Goal: Information Seeking & Learning: Learn about a topic

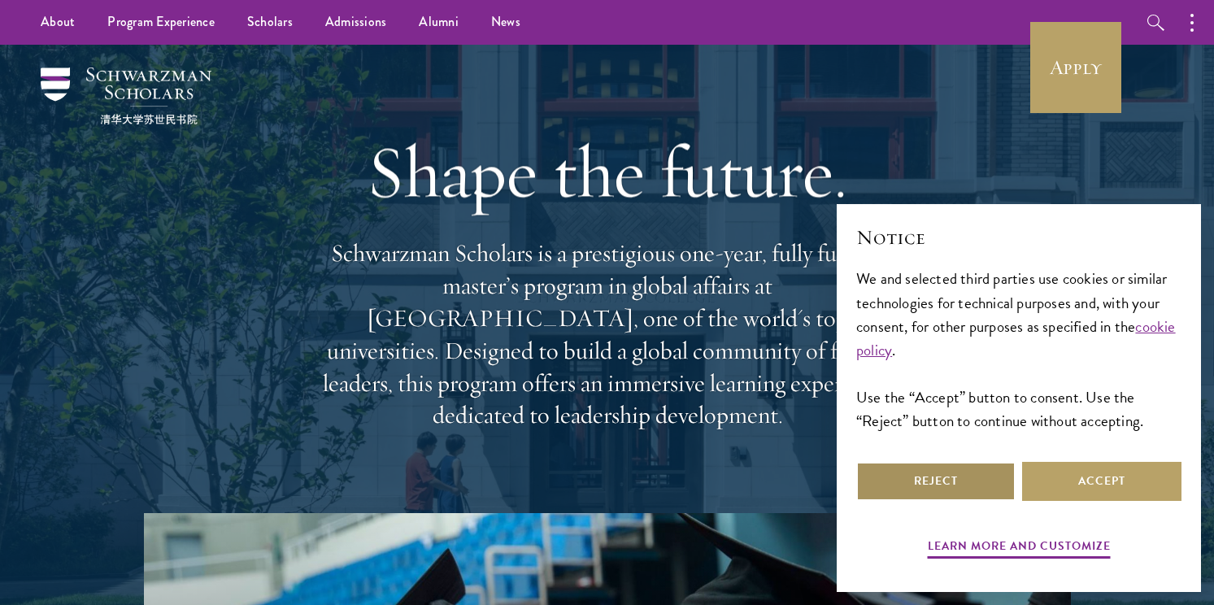
click at [929, 489] on button "Reject" at bounding box center [936, 481] width 159 height 39
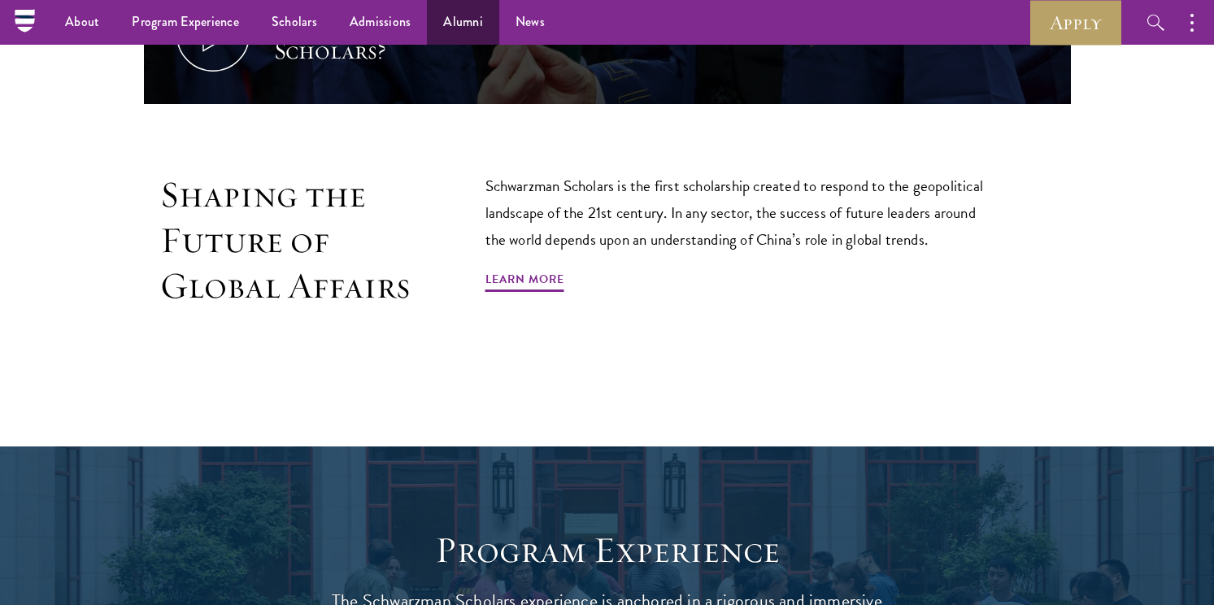
scroll to position [443, 0]
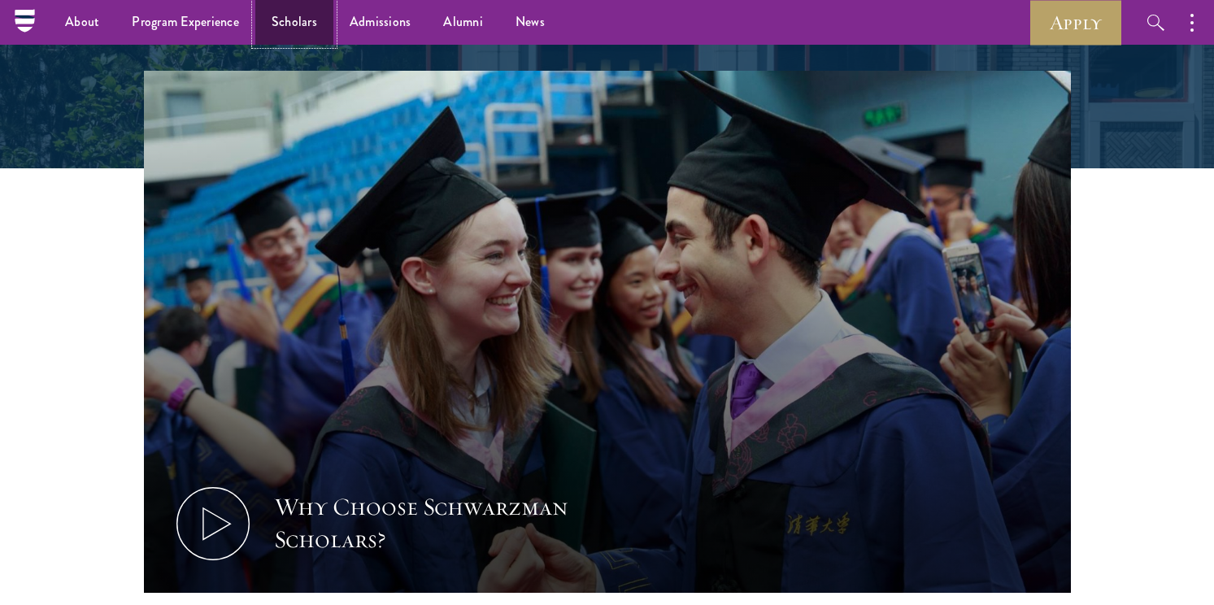
click at [272, 26] on link "Scholars" at bounding box center [294, 22] width 78 height 45
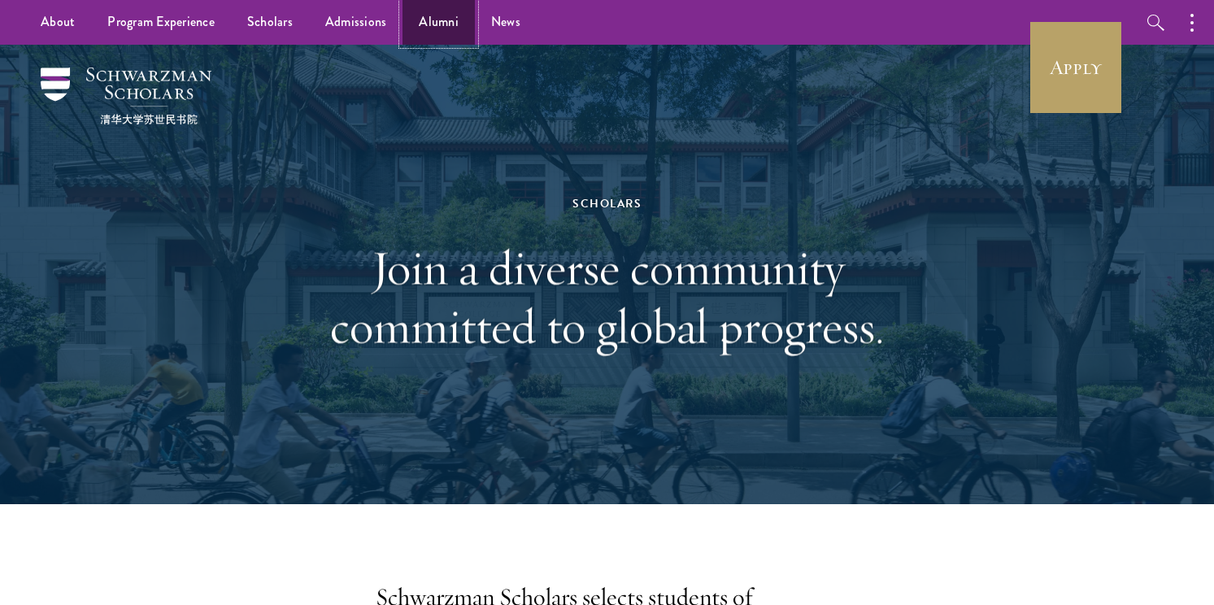
click at [444, 11] on link "Alumni" at bounding box center [439, 22] width 72 height 45
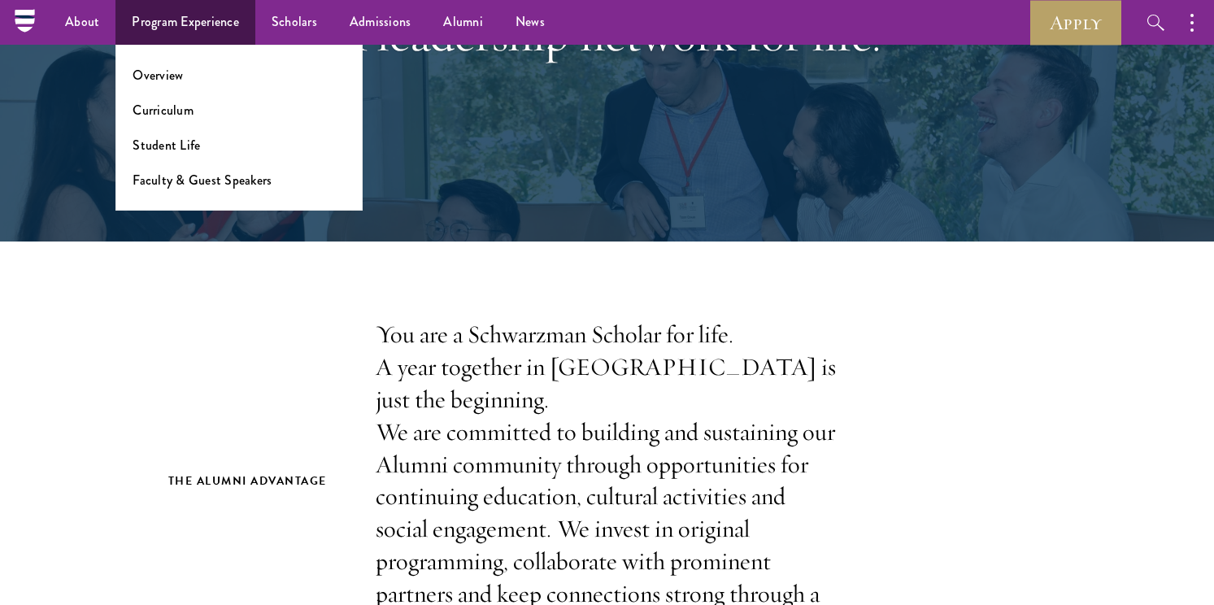
scroll to position [133, 0]
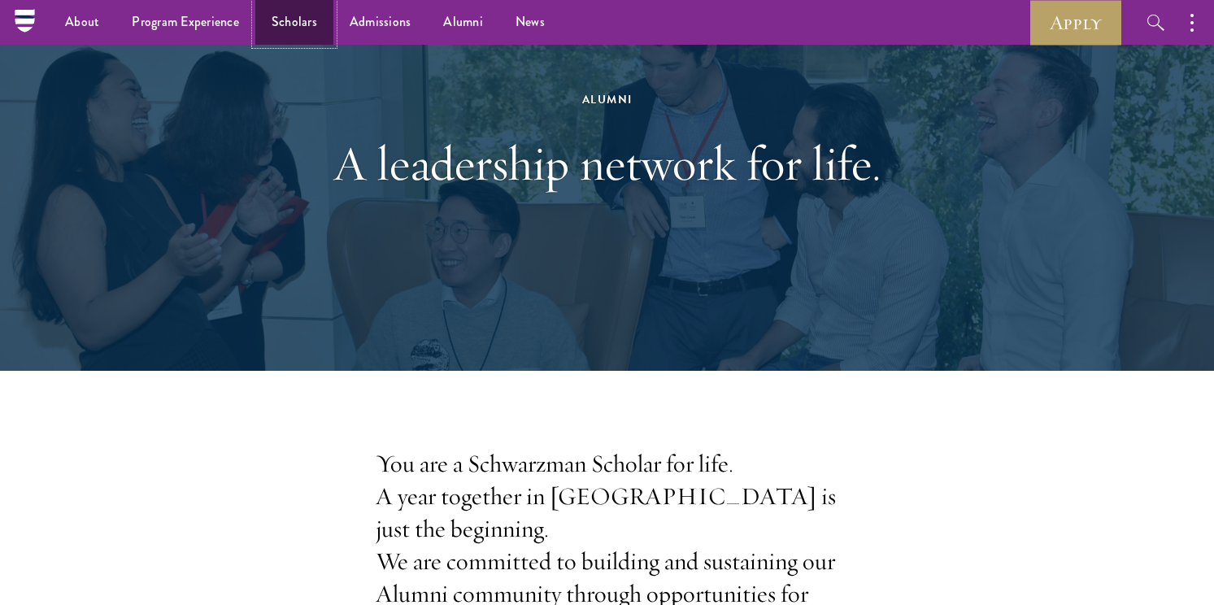
click at [281, 18] on link "Scholars" at bounding box center [294, 22] width 78 height 45
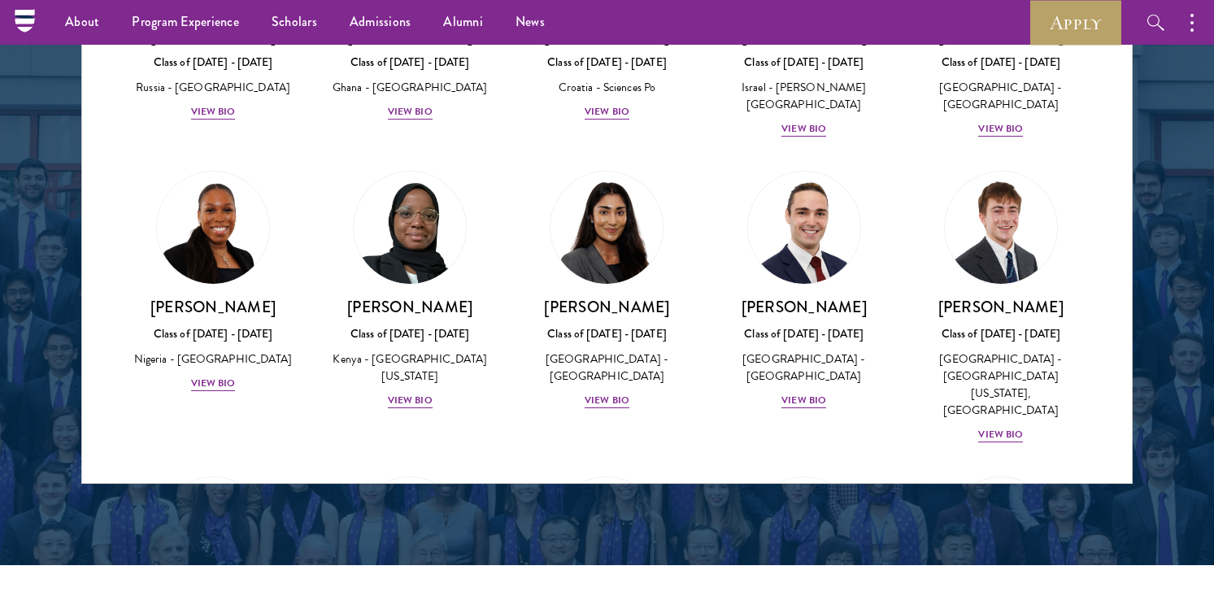
scroll to position [6284, 0]
